Goal: Use online tool/utility: Utilize a website feature to perform a specific function

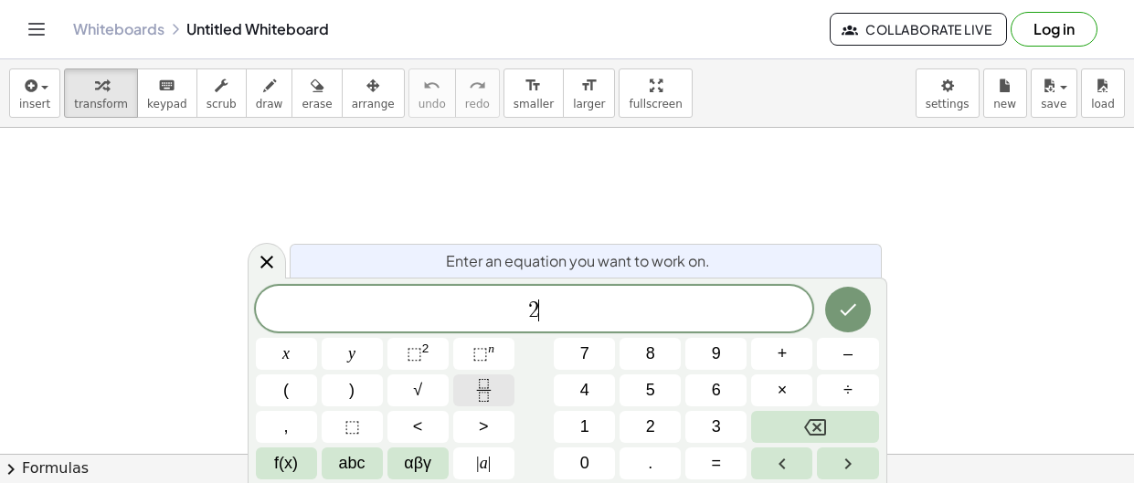
click at [473, 393] on icon "Fraction" at bounding box center [483, 390] width 23 height 23
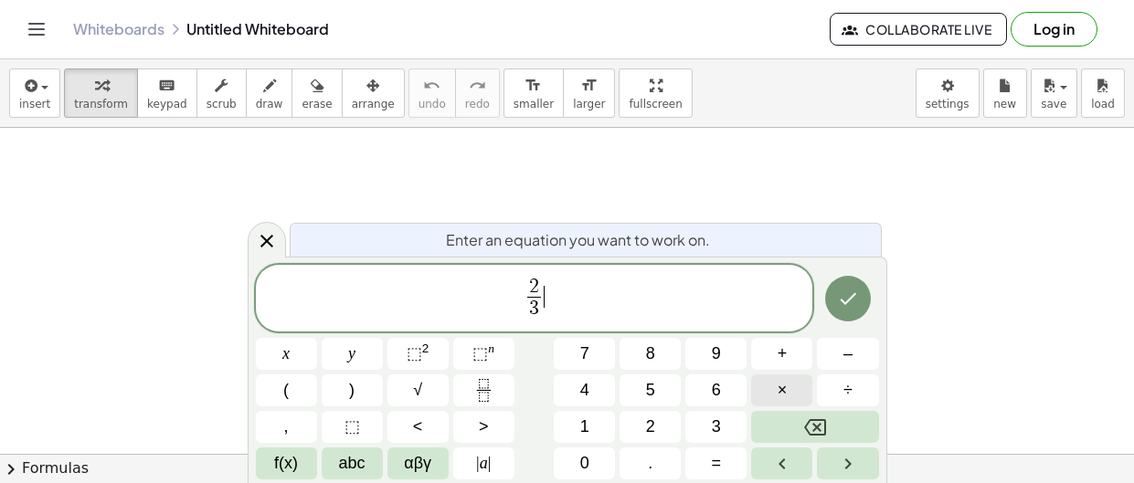
click at [798, 394] on button "×" at bounding box center [781, 391] width 61 height 32
click at [477, 396] on icon "Fraction" at bounding box center [483, 390] width 23 height 23
click at [553, 312] on span at bounding box center [552, 309] width 14 height 25
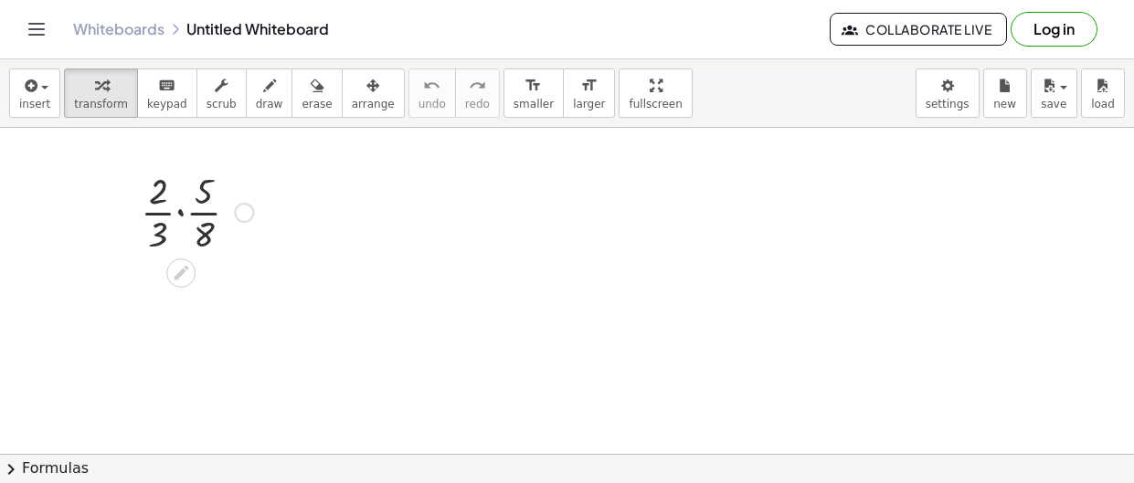
click at [181, 212] on div at bounding box center [197, 210] width 131 height 91
click at [181, 281] on div at bounding box center [197, 302] width 131 height 91
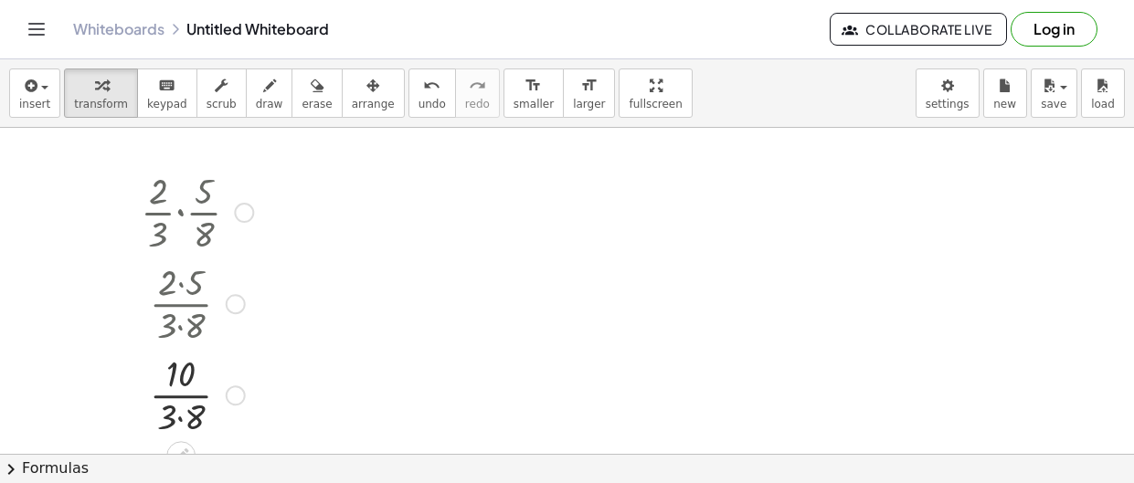
click at [181, 420] on div at bounding box center [197, 393] width 131 height 91
click at [186, 366] on div at bounding box center [197, 393] width 131 height 91
click at [181, 414] on div at bounding box center [197, 393] width 131 height 91
click at [184, 390] on div at bounding box center [197, 393] width 131 height 91
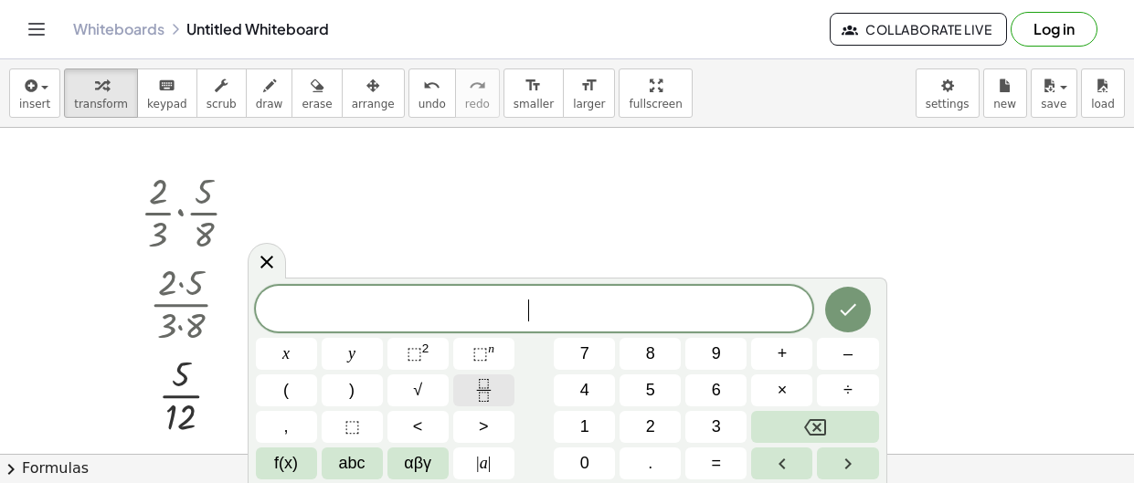
click at [482, 400] on icon "Fraction" at bounding box center [483, 390] width 23 height 23
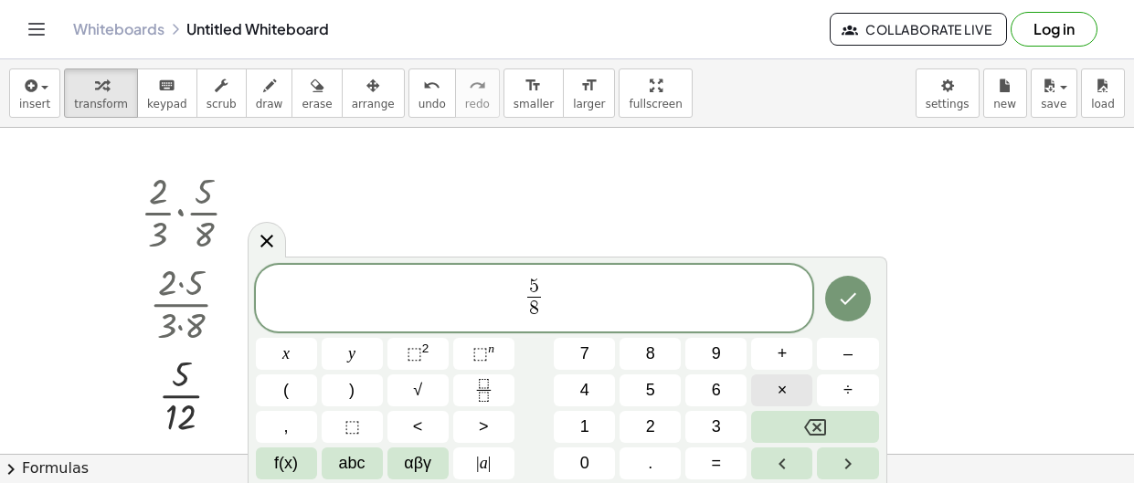
click at [802, 388] on button "×" at bounding box center [781, 391] width 61 height 32
click at [486, 399] on icon "Fraction" at bounding box center [483, 390] width 23 height 23
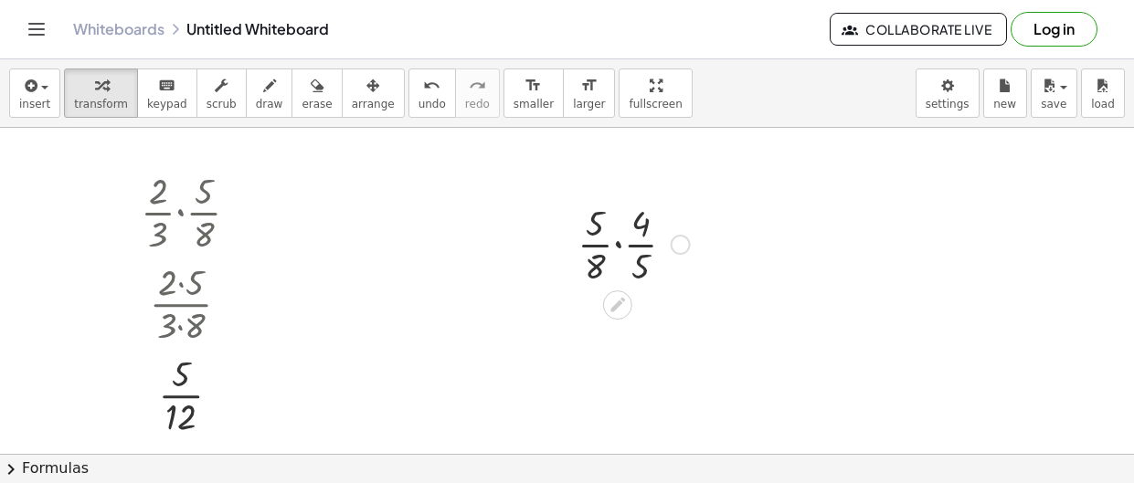
click at [616, 243] on div at bounding box center [633, 242] width 131 height 91
click at [617, 316] on div at bounding box center [633, 334] width 131 height 91
click at [636, 364] on div at bounding box center [633, 334] width 131 height 91
click at [615, 353] on div at bounding box center [633, 334] width 131 height 91
